Goal: Transaction & Acquisition: Purchase product/service

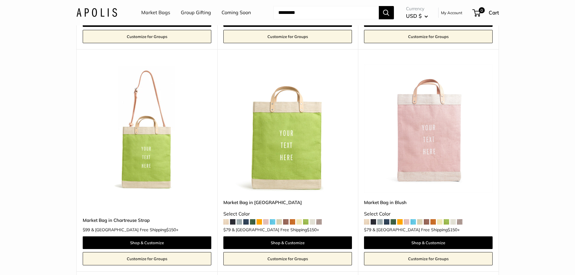
scroll to position [1238, 0]
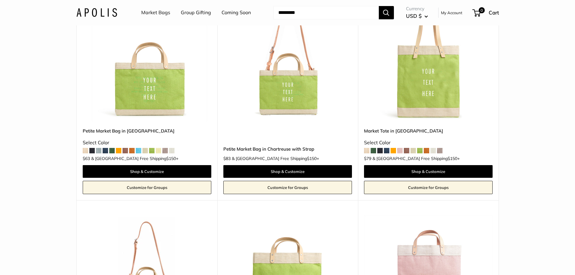
click at [0, 0] on img at bounding box center [0, 0] width 0 height 0
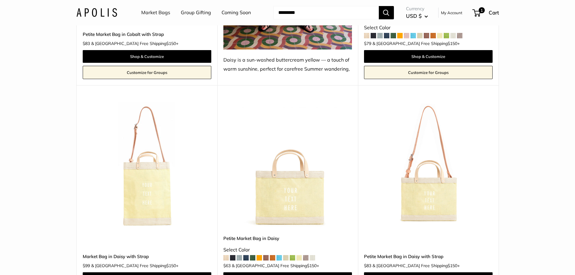
scroll to position [2990, 0]
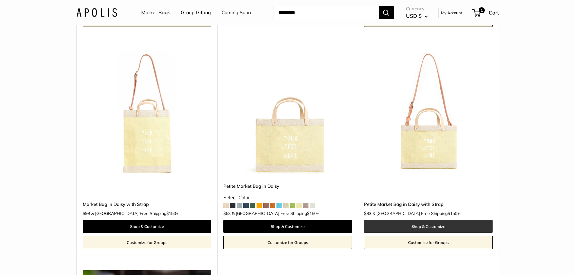
click at [439, 220] on link "Shop & Customize" at bounding box center [428, 226] width 129 height 13
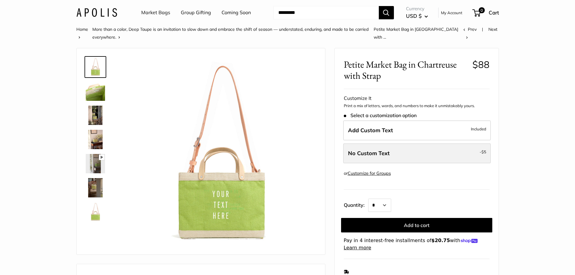
click at [417, 153] on label "No Custom Text - $5" at bounding box center [417, 153] width 148 height 20
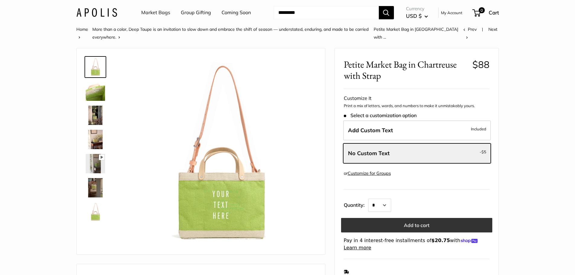
click at [432, 222] on button "Add to cart" at bounding box center [416, 225] width 151 height 14
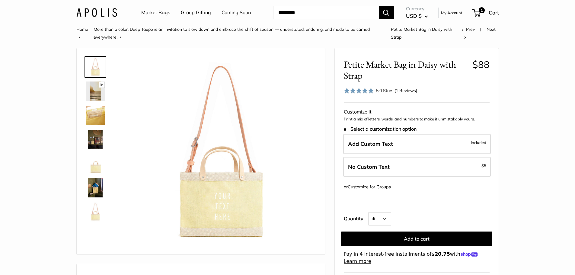
click at [91, 136] on img at bounding box center [95, 139] width 19 height 19
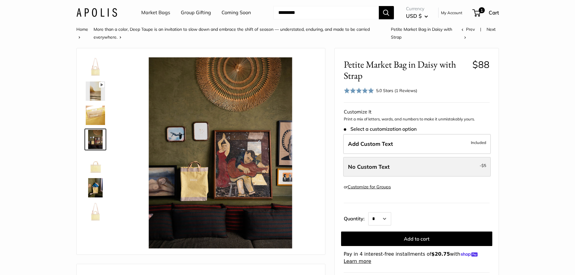
click at [408, 162] on label "No Custom Text - $5" at bounding box center [417, 167] width 148 height 20
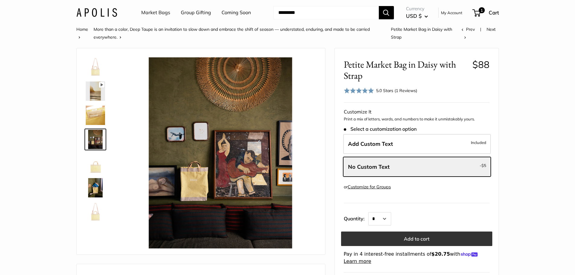
click at [424, 239] on button "Add to cart" at bounding box center [416, 239] width 151 height 14
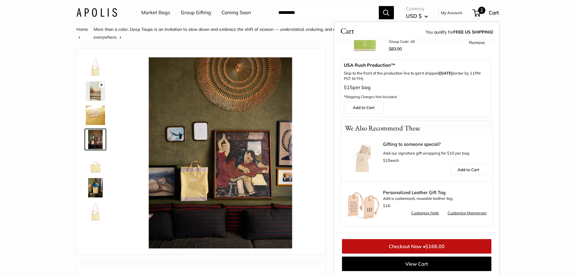
click at [423, 244] on link "Checkout Now • $166.00" at bounding box center [416, 246] width 149 height 14
